Goal: Task Accomplishment & Management: Use online tool/utility

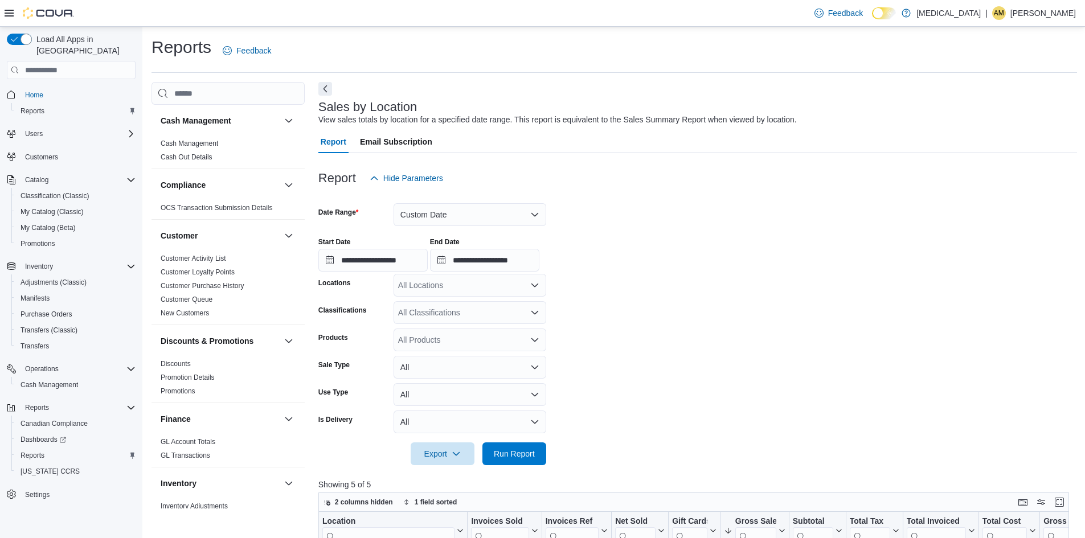
scroll to position [394, 0]
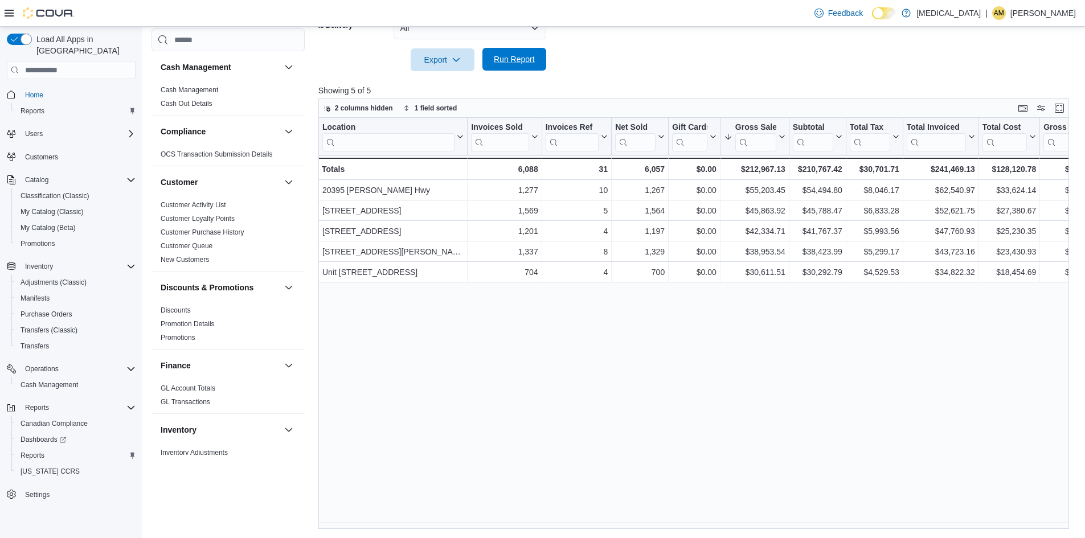
click at [517, 55] on span "Run Report" at bounding box center [514, 59] width 41 height 11
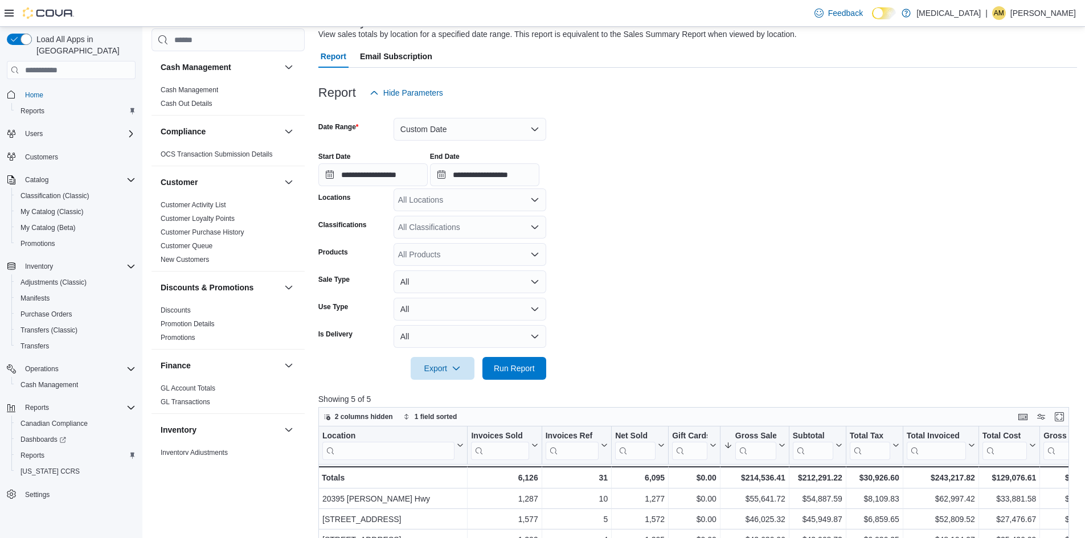
scroll to position [52, 0]
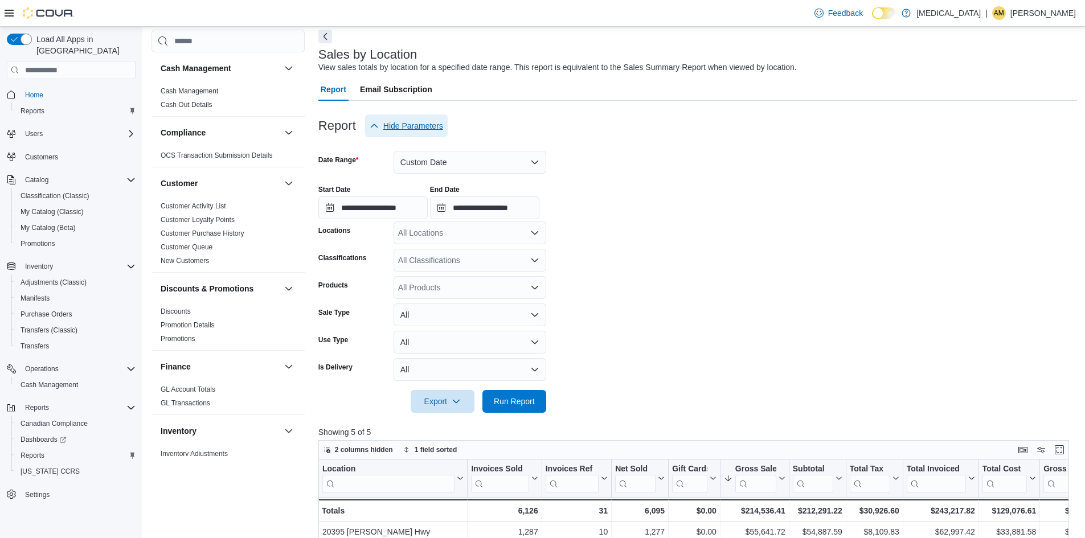
click at [442, 136] on span "Hide Parameters" at bounding box center [406, 125] width 73 height 23
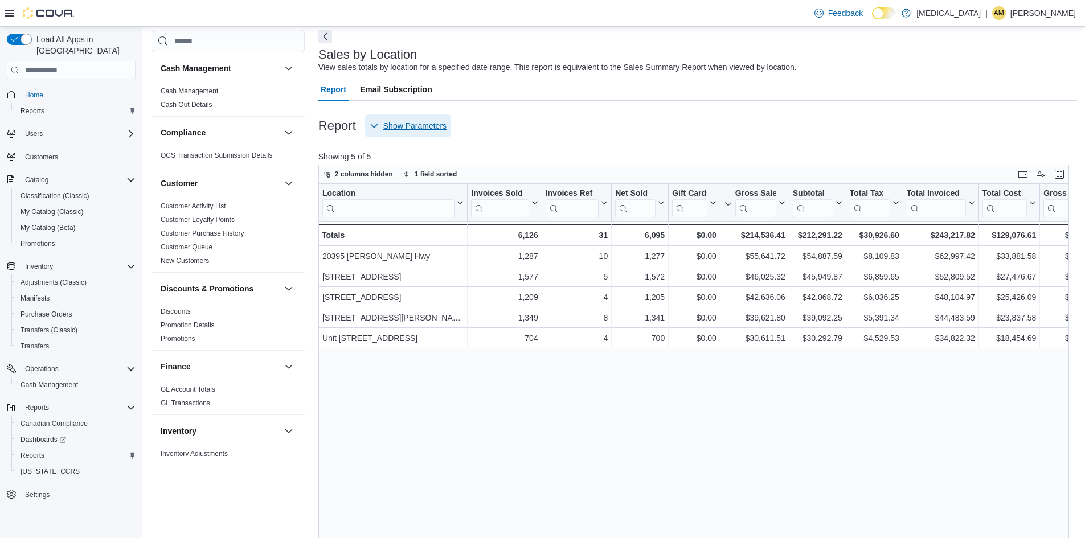
click at [430, 128] on span "Show Parameters" at bounding box center [414, 125] width 63 height 11
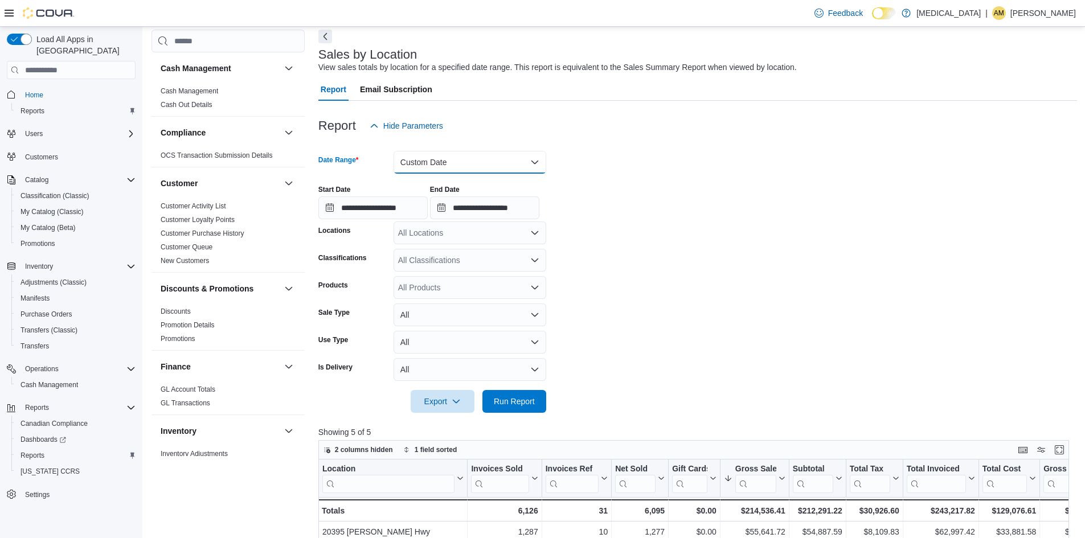
click at [417, 160] on button "Custom Date" at bounding box center [469, 162] width 153 height 23
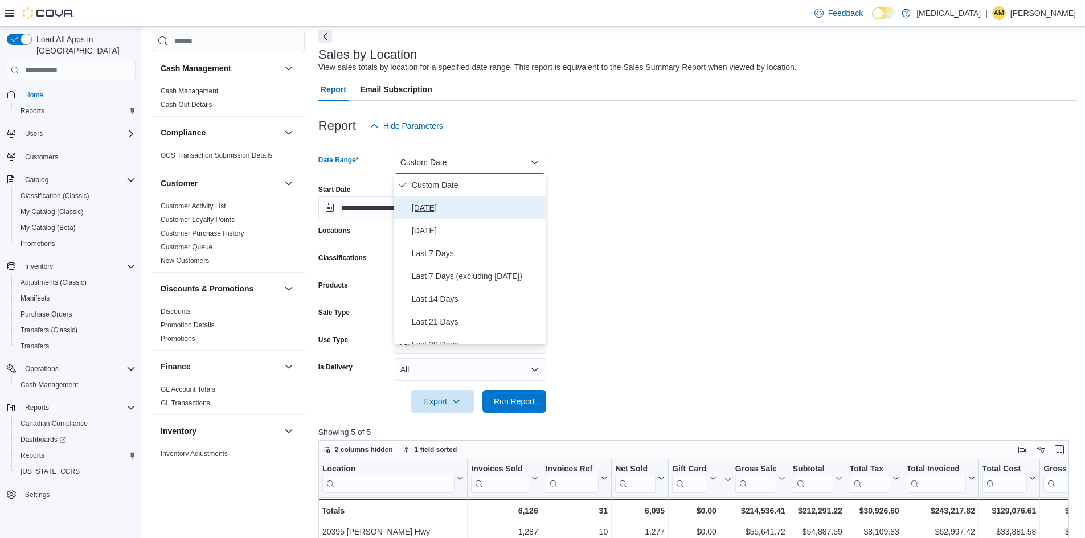
click at [405, 206] on icon "Select listbox" at bounding box center [402, 207] width 9 height 9
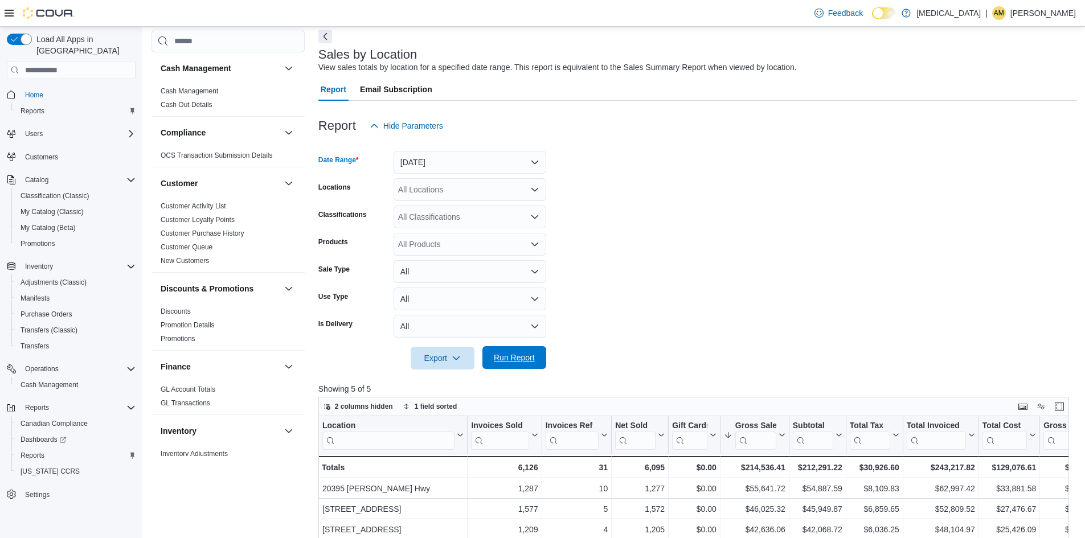
click at [515, 358] on span "Run Report" at bounding box center [514, 357] width 41 height 11
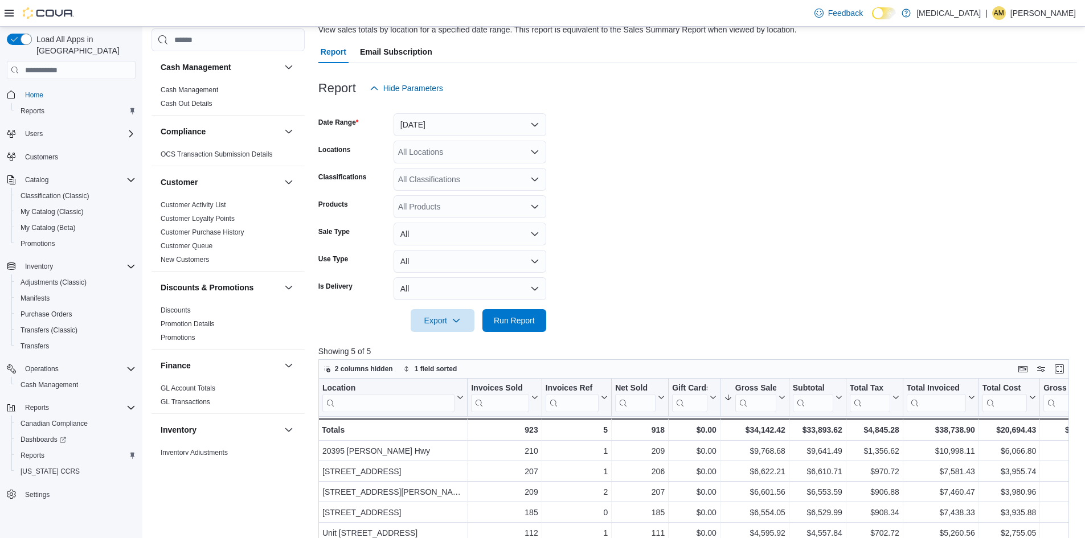
scroll to position [109, 0]
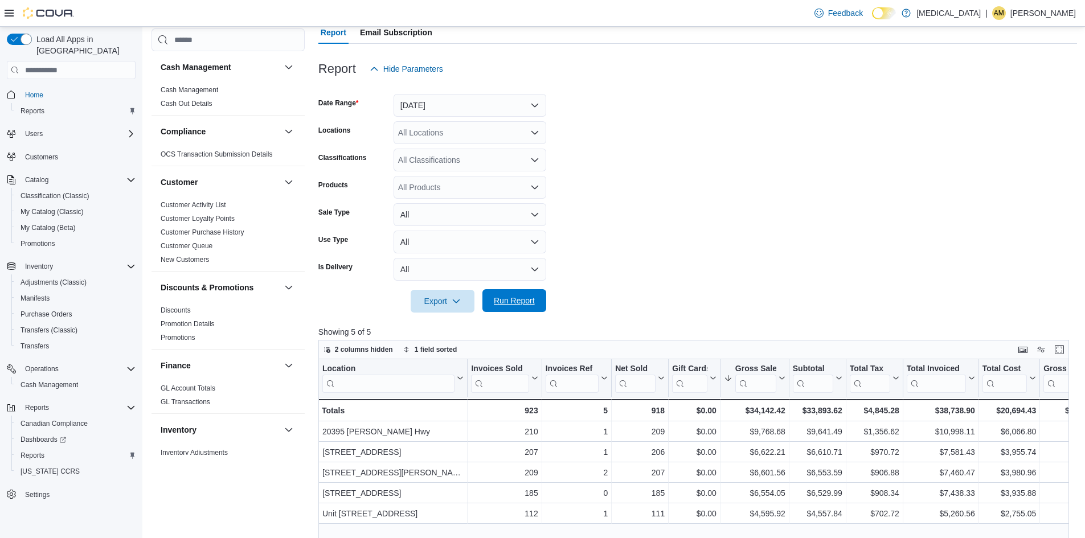
click at [525, 297] on span "Run Report" at bounding box center [514, 300] width 41 height 11
click at [508, 303] on span "Run Report" at bounding box center [514, 300] width 41 height 11
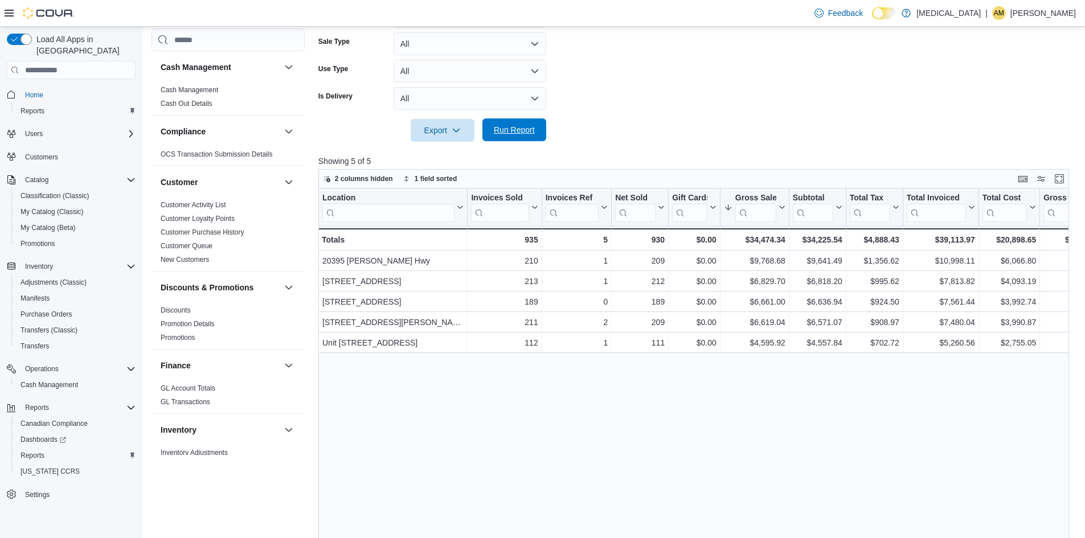
click at [530, 131] on span "Run Report" at bounding box center [514, 129] width 41 height 11
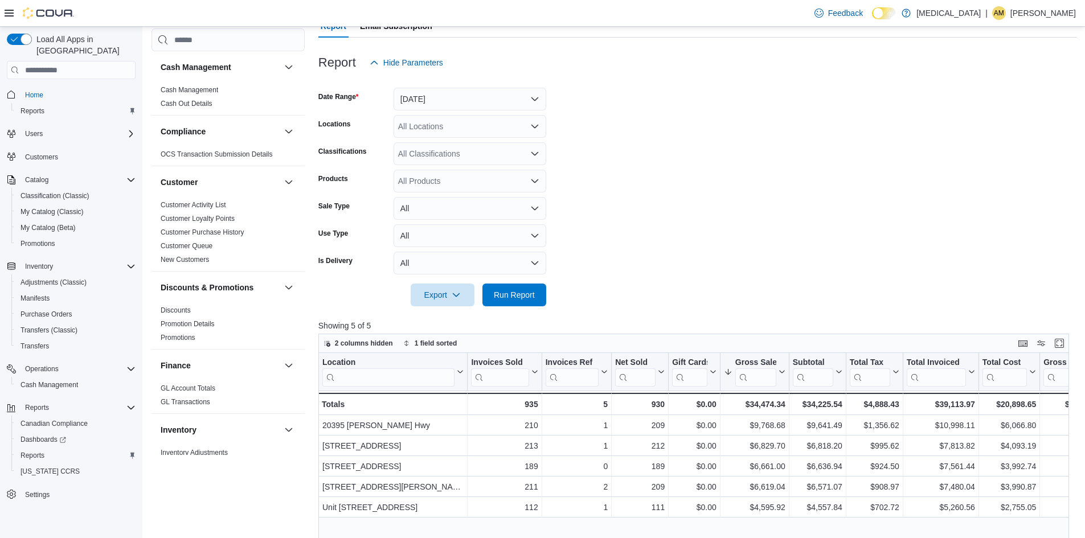
scroll to position [52, 0]
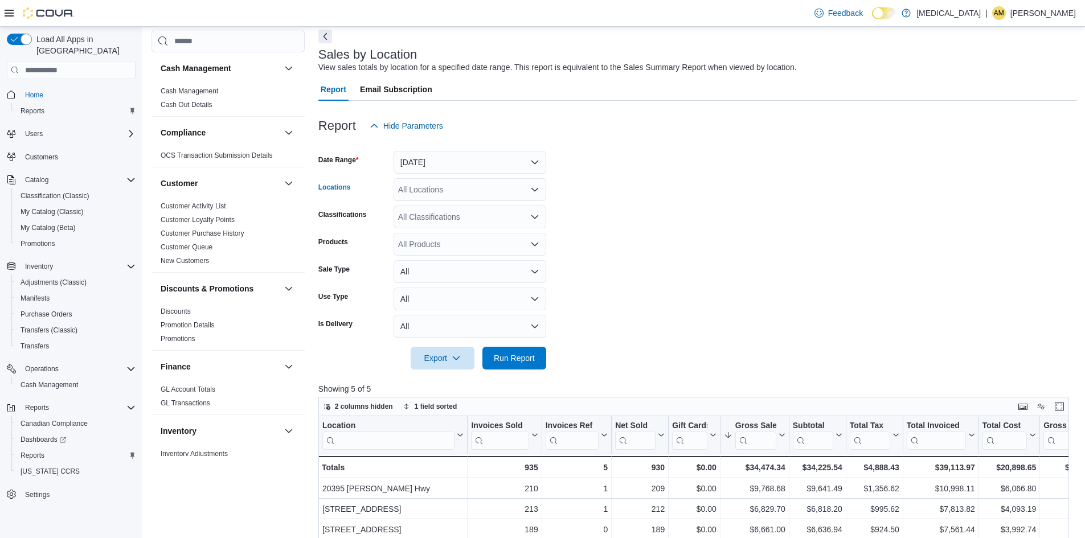
click at [453, 192] on div "All Locations" at bounding box center [469, 189] width 153 height 23
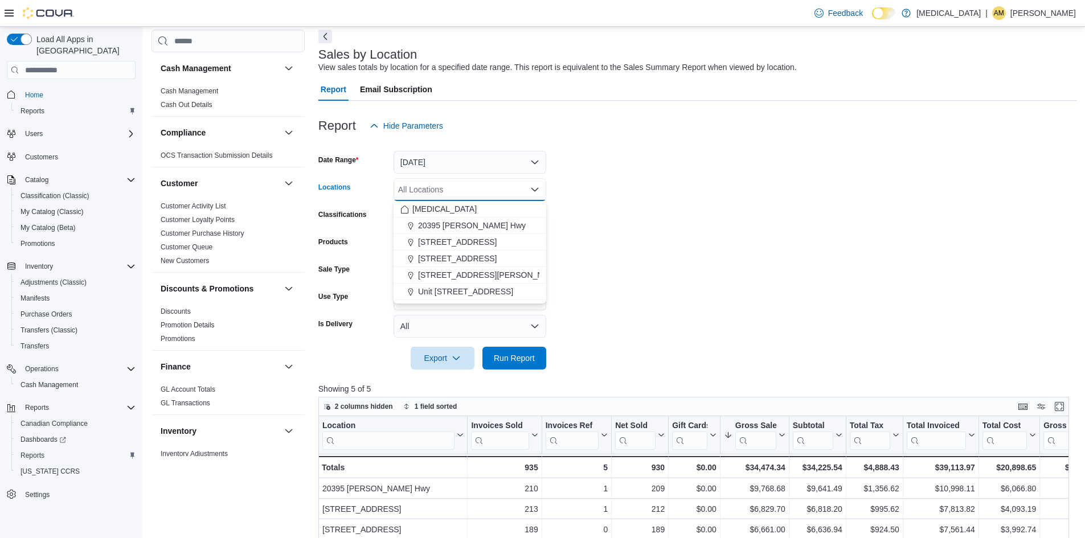
click at [565, 188] on form "Date Range [DATE] Locations All Locations Combo box. Selected. Combo box input.…" at bounding box center [697, 253] width 758 height 232
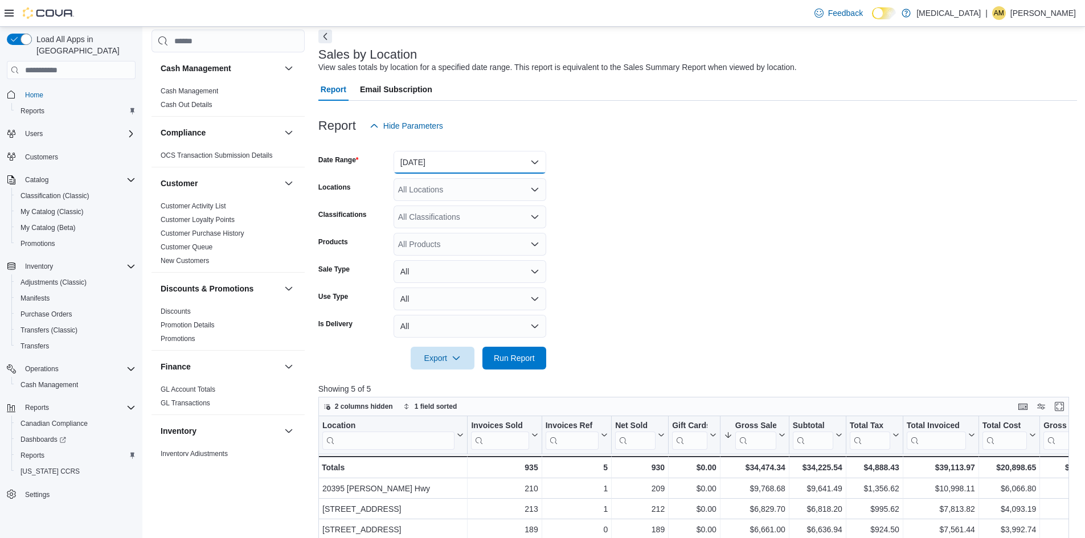
click at [514, 153] on button "[DATE]" at bounding box center [469, 162] width 153 height 23
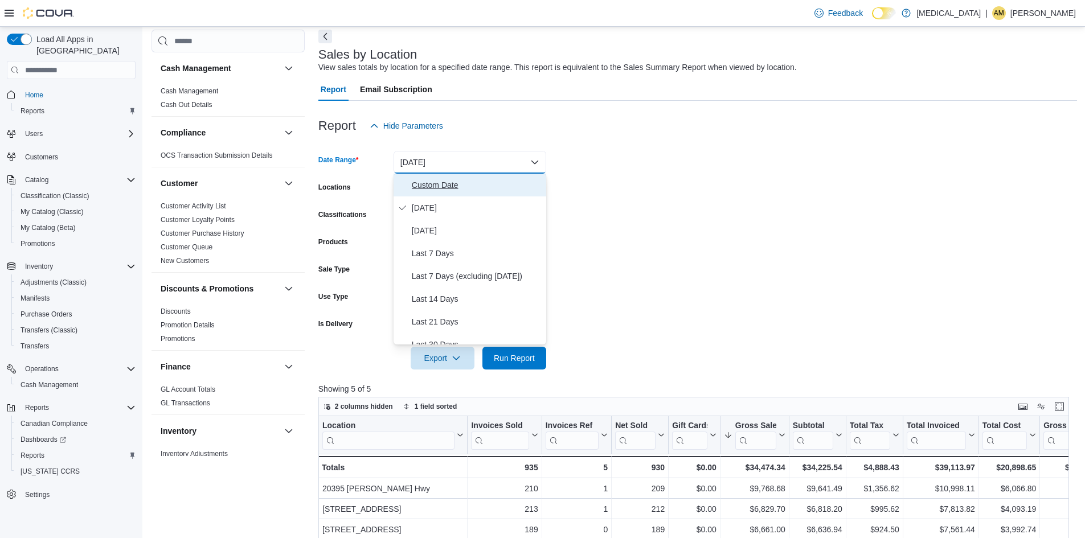
click at [421, 195] on button "Custom Date" at bounding box center [469, 185] width 153 height 23
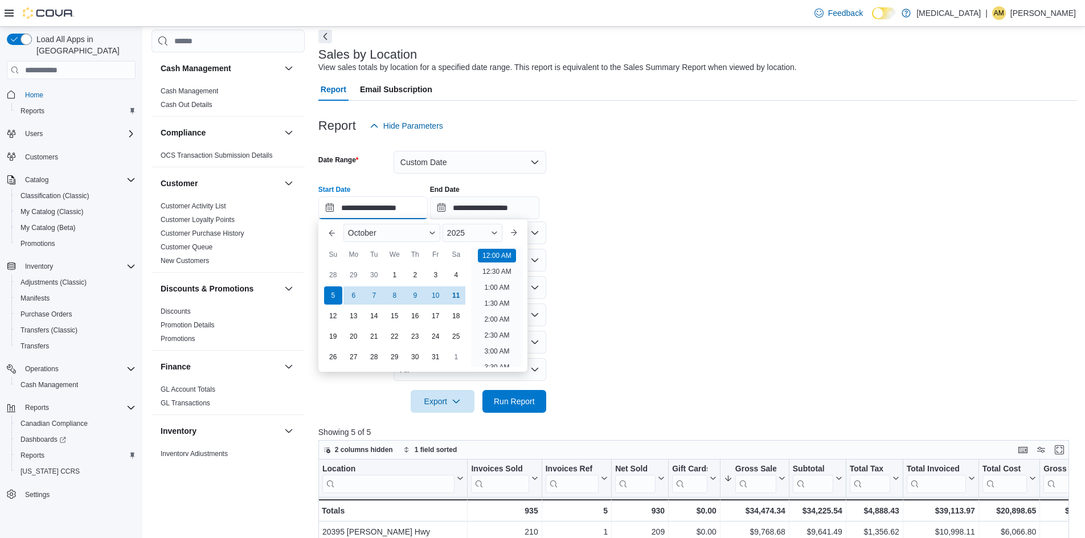
click at [367, 211] on input "**********" at bounding box center [372, 207] width 109 height 23
click at [500, 397] on span "Run Report" at bounding box center [514, 400] width 41 height 11
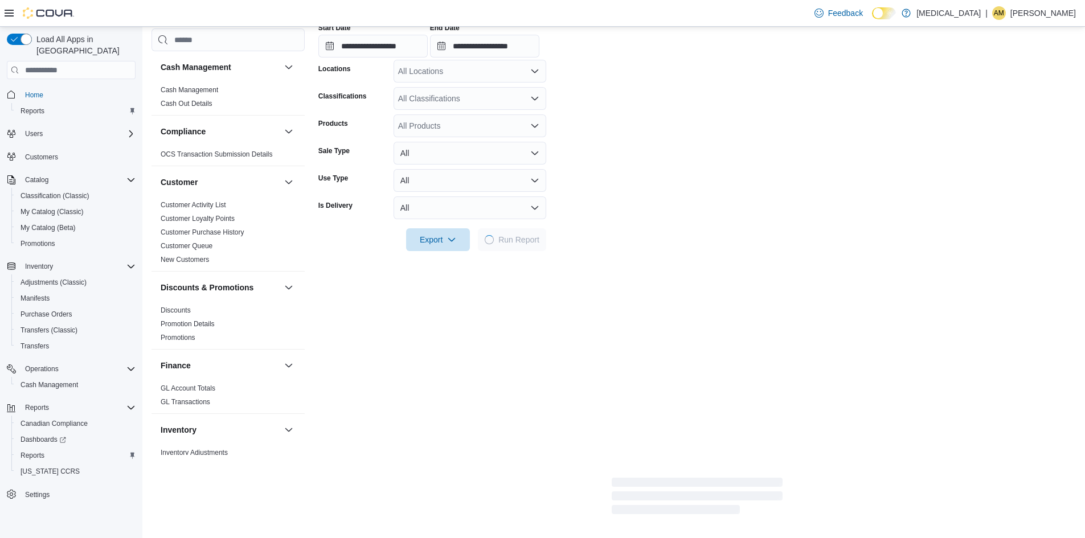
scroll to position [337, 0]
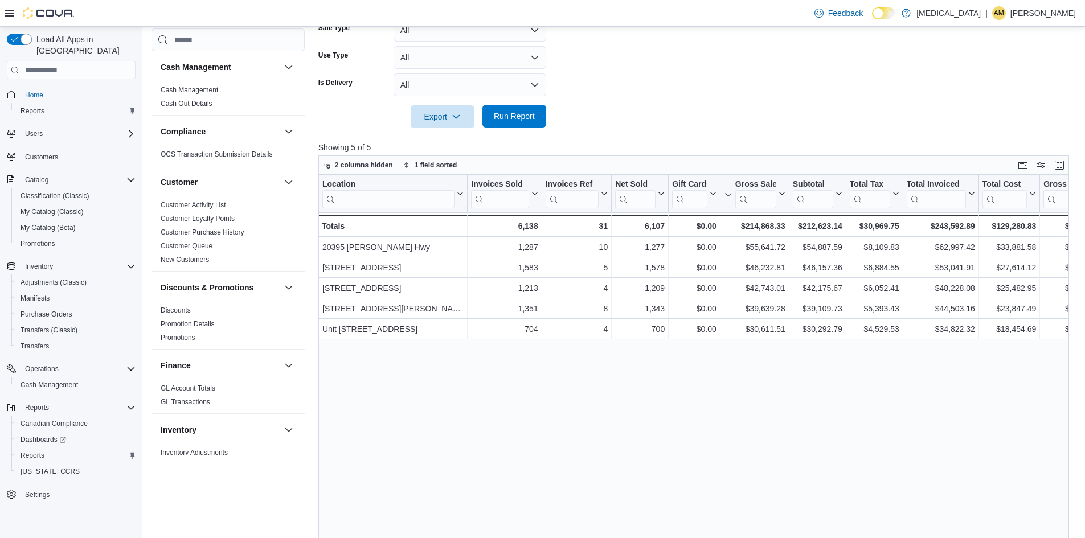
click at [511, 110] on span "Run Report" at bounding box center [514, 116] width 50 height 23
drag, startPoint x: 536, startPoint y: 106, endPoint x: 535, endPoint y: 126, distance: 20.0
click at [536, 109] on span "Run Report" at bounding box center [514, 116] width 50 height 23
click at [511, 109] on span "Run Report" at bounding box center [514, 116] width 50 height 23
click at [520, 116] on span "Run Report" at bounding box center [514, 115] width 41 height 11
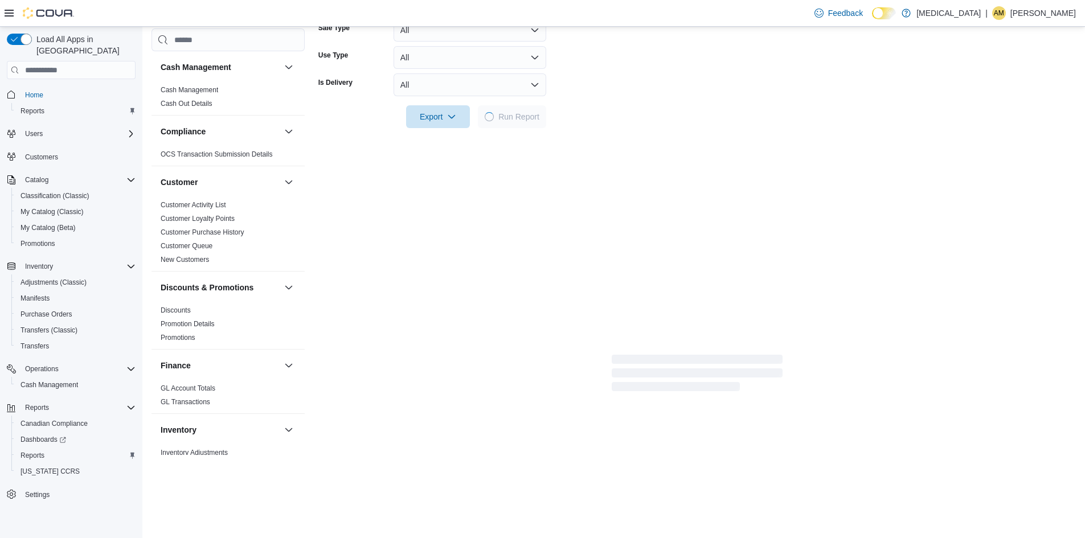
drag, startPoint x: 525, startPoint y: 121, endPoint x: 872, endPoint y: 114, distance: 346.8
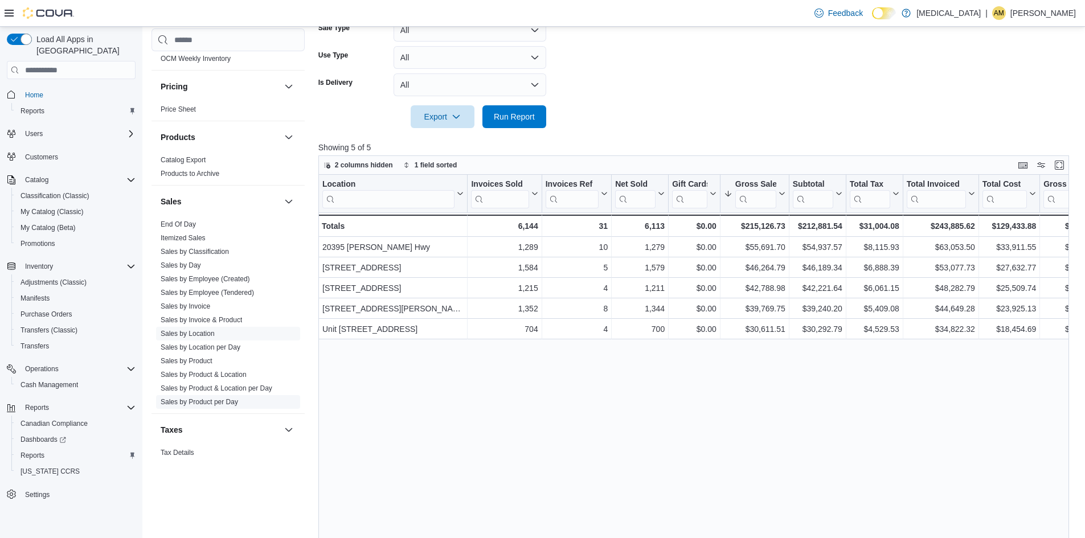
scroll to position [680, 0]
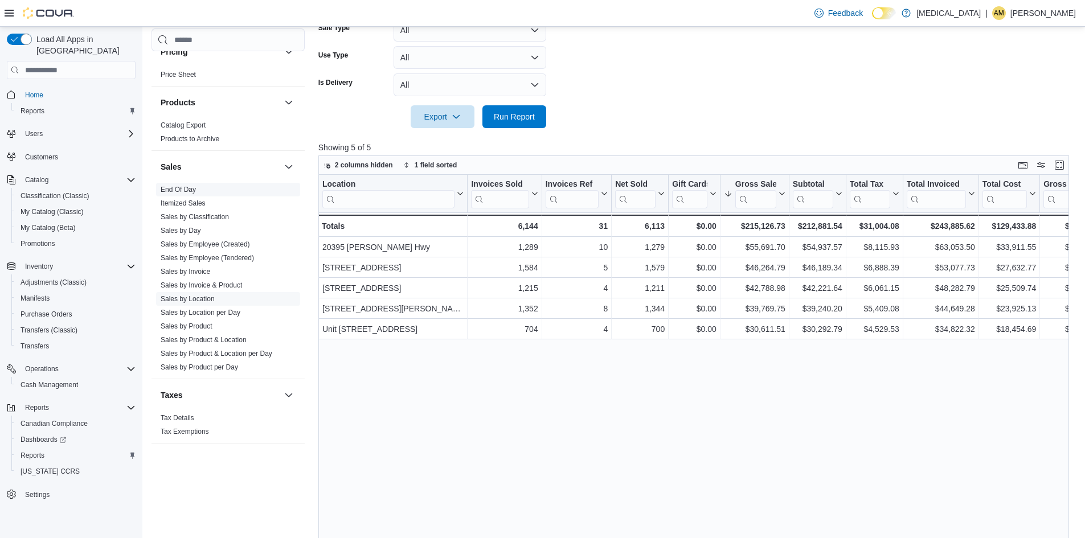
drag, startPoint x: 177, startPoint y: 188, endPoint x: 253, endPoint y: 237, distance: 91.0
click at [177, 188] on link "End Of Day" at bounding box center [178, 190] width 35 height 8
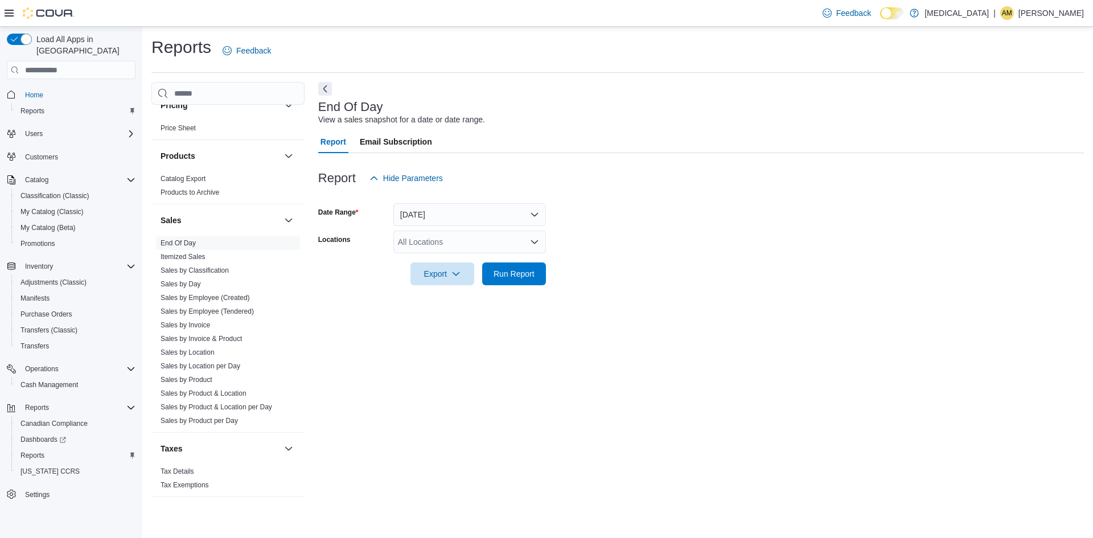
click at [459, 251] on div "All Locations" at bounding box center [469, 242] width 153 height 23
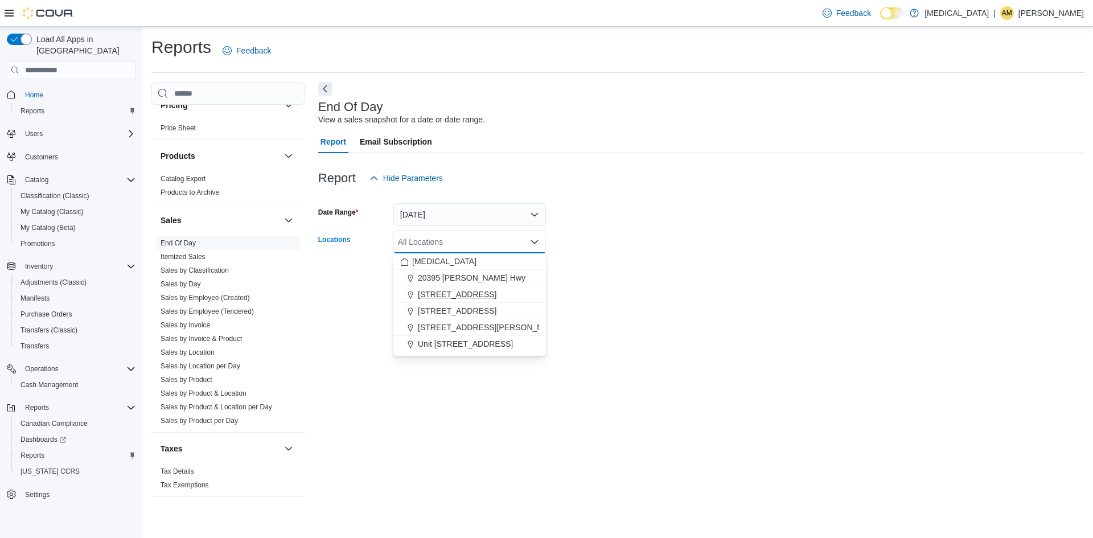
click at [451, 299] on span "[STREET_ADDRESS]" at bounding box center [457, 294] width 79 height 11
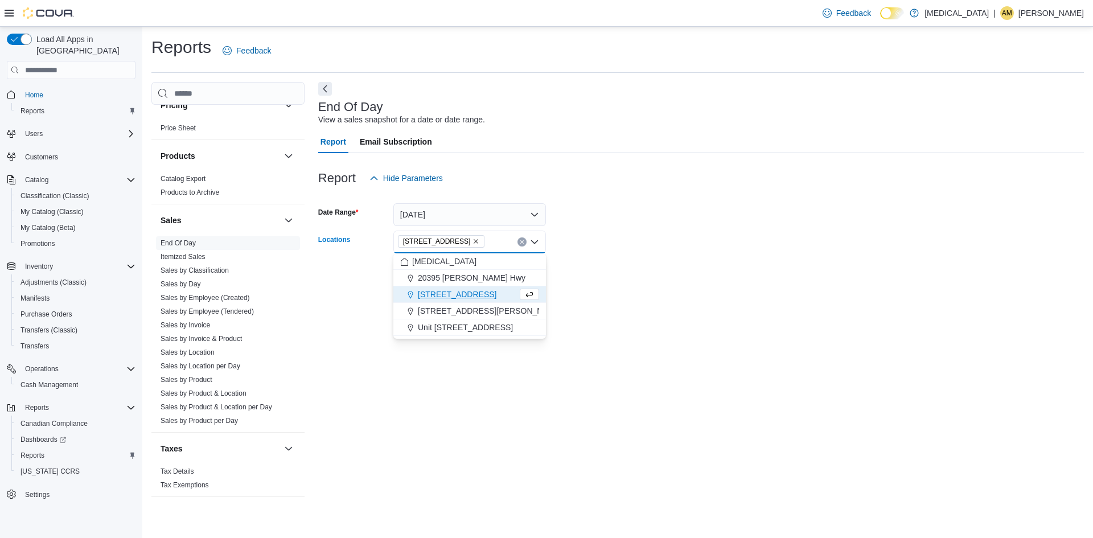
click at [706, 415] on div "End Of Day View a sales snapshot for a date or date range. Report Email Subscri…" at bounding box center [701, 295] width 766 height 426
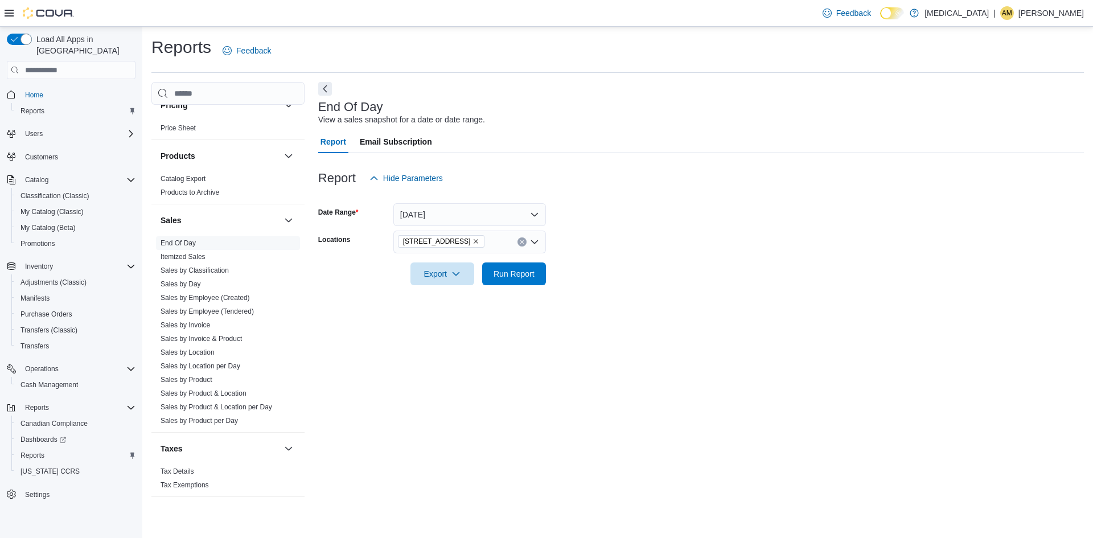
click at [444, 260] on div at bounding box center [701, 257] width 766 height 9
click at [436, 270] on span "Export" at bounding box center [442, 273] width 50 height 23
click at [438, 310] on button "Export to Pdf" at bounding box center [444, 319] width 65 height 23
